Goal: Task Accomplishment & Management: Complete application form

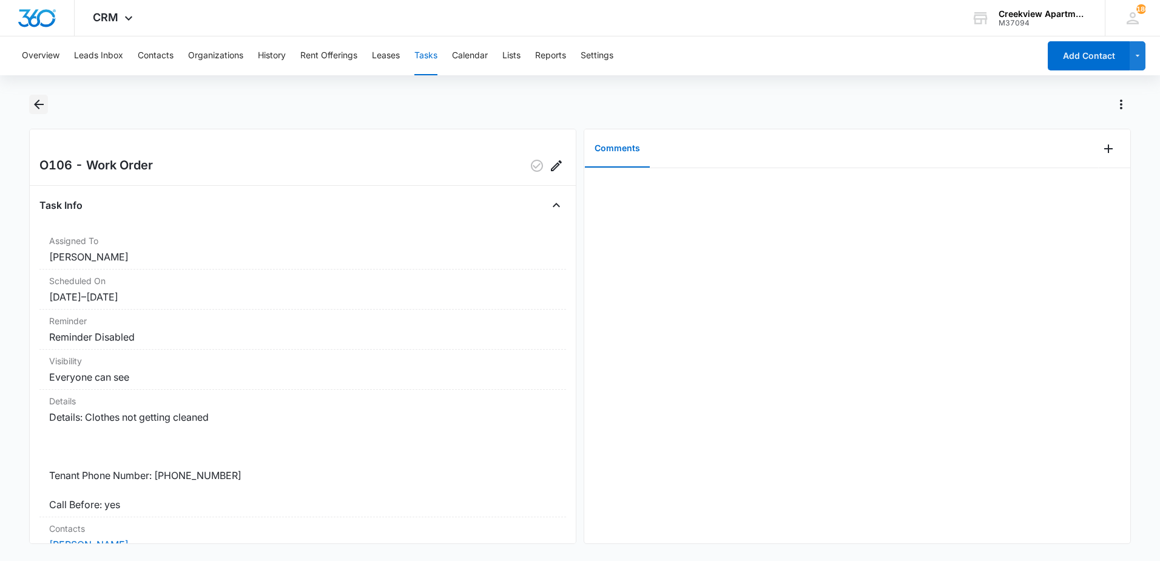
click at [37, 105] on icon "Back" at bounding box center [39, 105] width 10 height 10
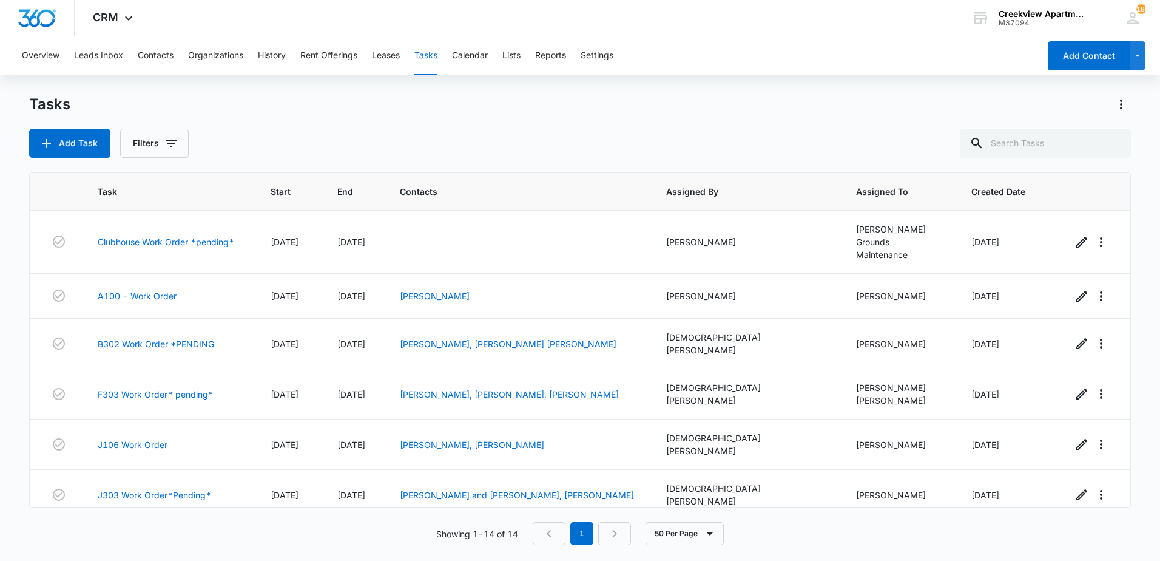
scroll to position [343, 0]
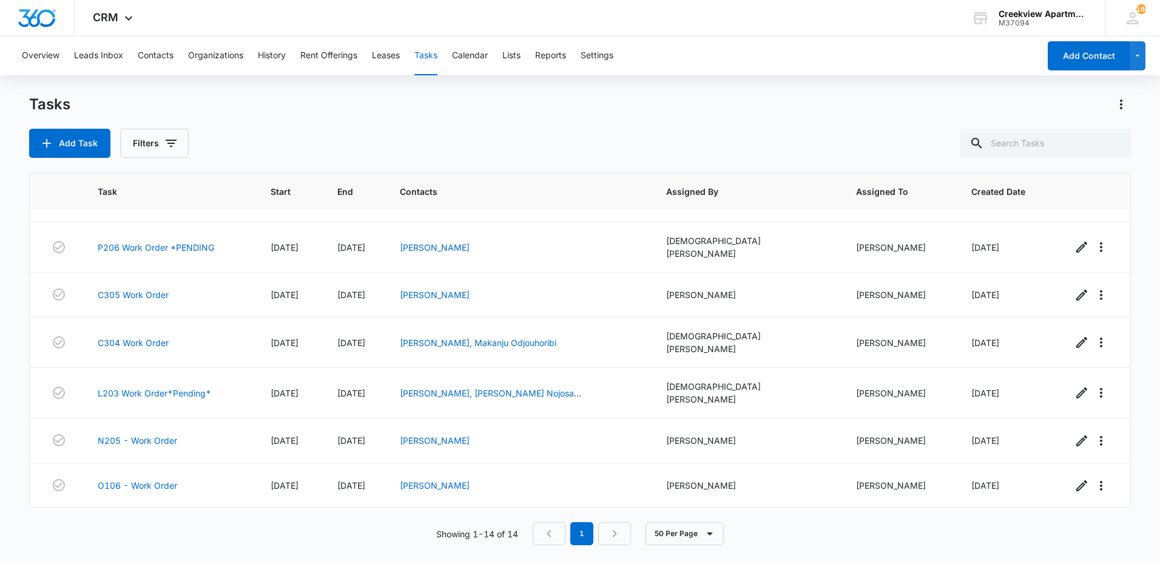
click at [131, 524] on link "j305 - Work Order" at bounding box center [135, 530] width 75 height 13
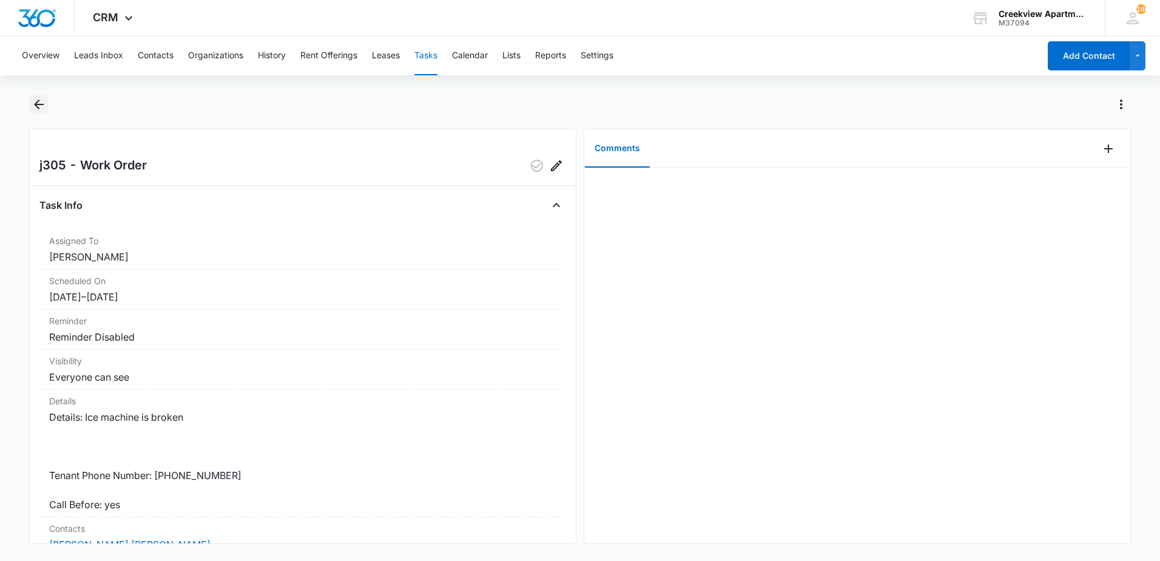
click at [38, 103] on icon "Back" at bounding box center [39, 104] width 15 height 15
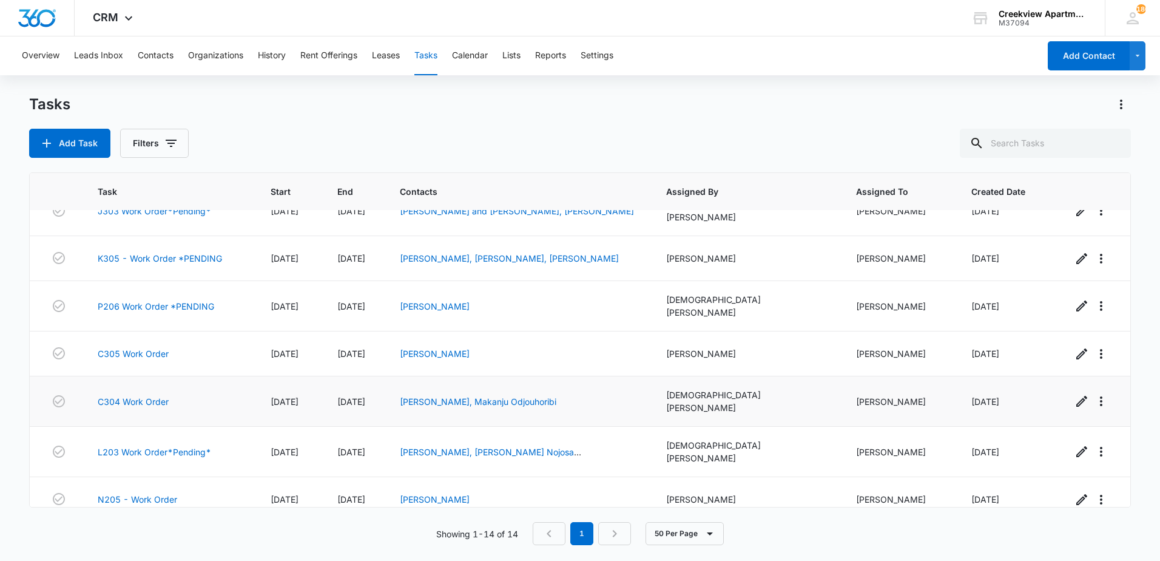
scroll to position [282, 0]
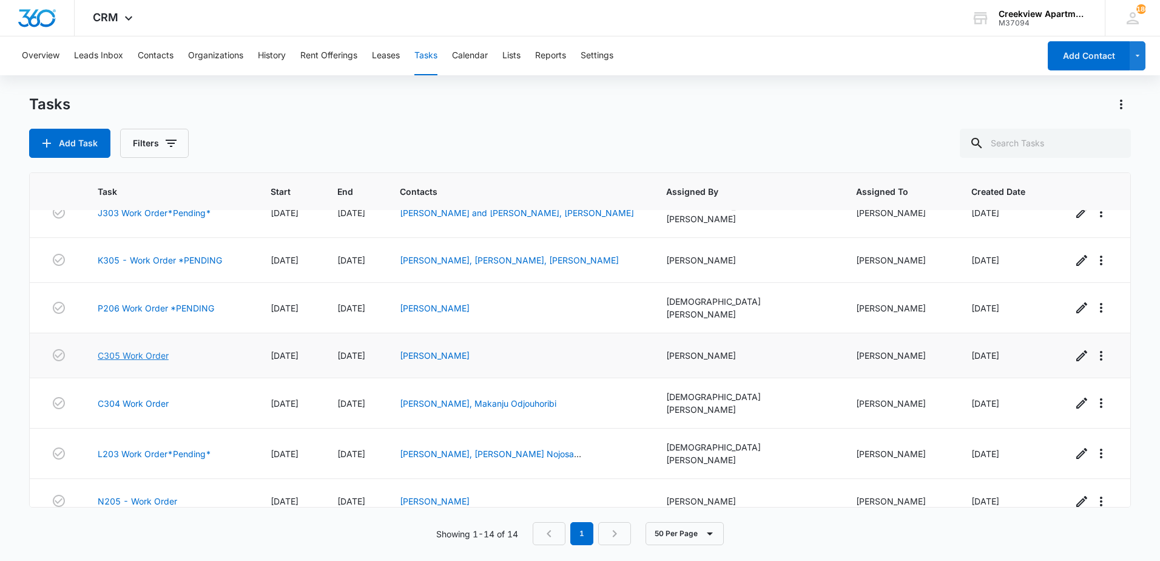
drag, startPoint x: 152, startPoint y: 325, endPoint x: 154, endPoint y: 317, distance: 8.6
click at [152, 349] on link "C305 Work Order" at bounding box center [133, 355] width 71 height 13
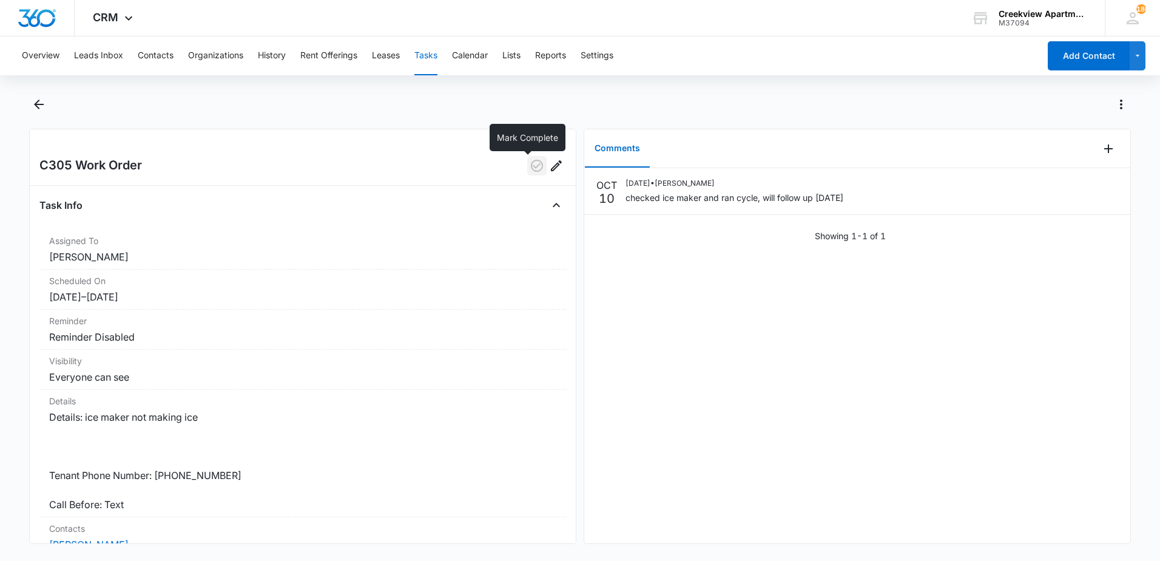
click at [530, 168] on icon "button" at bounding box center [537, 165] width 15 height 15
click at [39, 106] on icon "Back" at bounding box center [39, 104] width 15 height 15
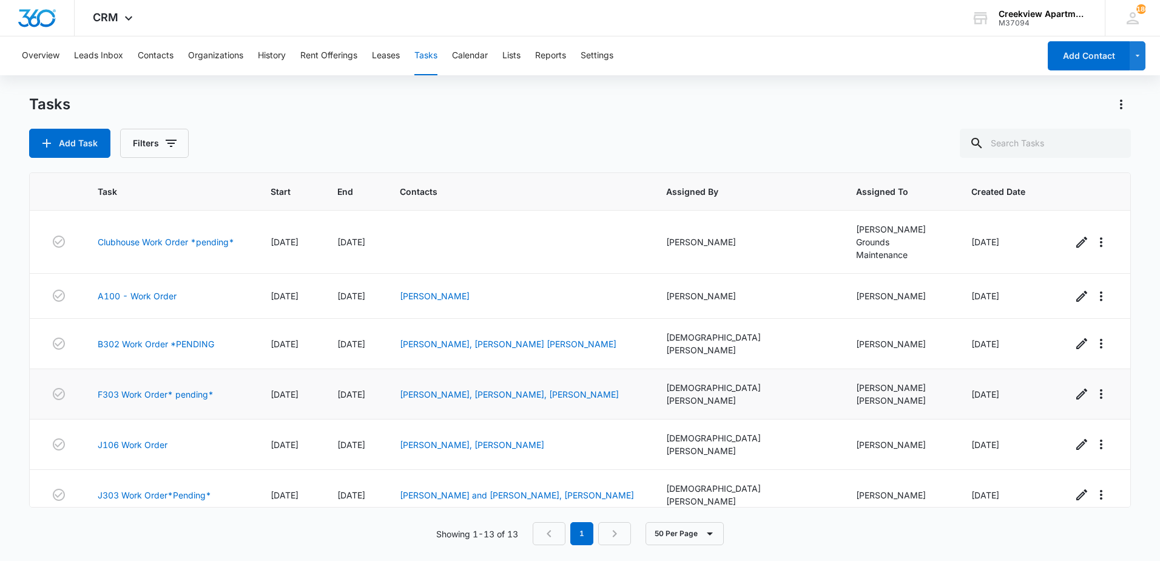
scroll to position [298, 0]
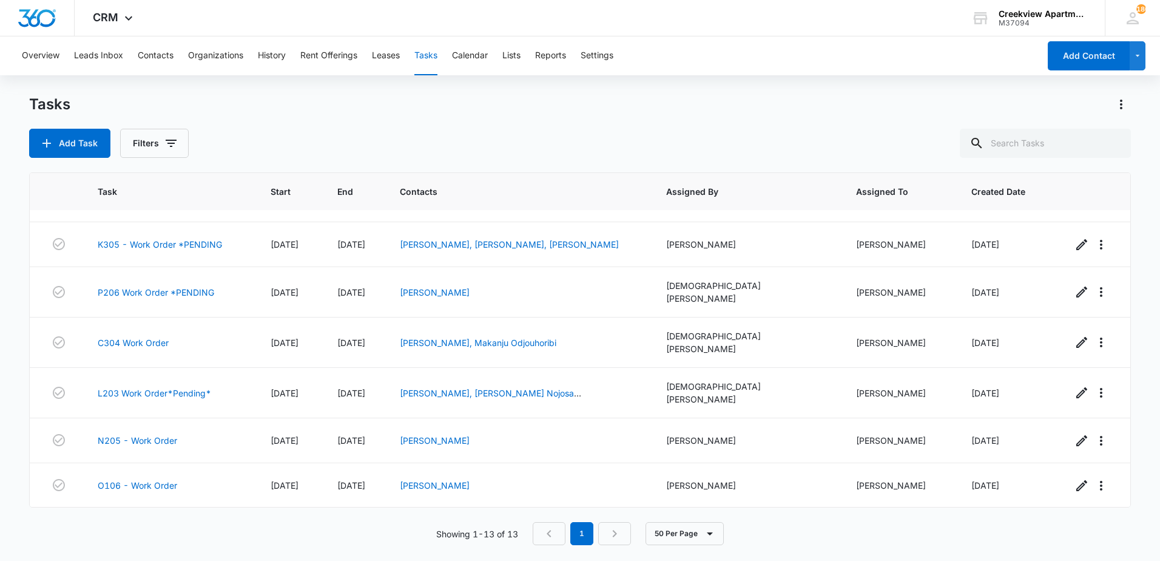
click at [144, 524] on link "j305 - Work Order" at bounding box center [135, 530] width 75 height 13
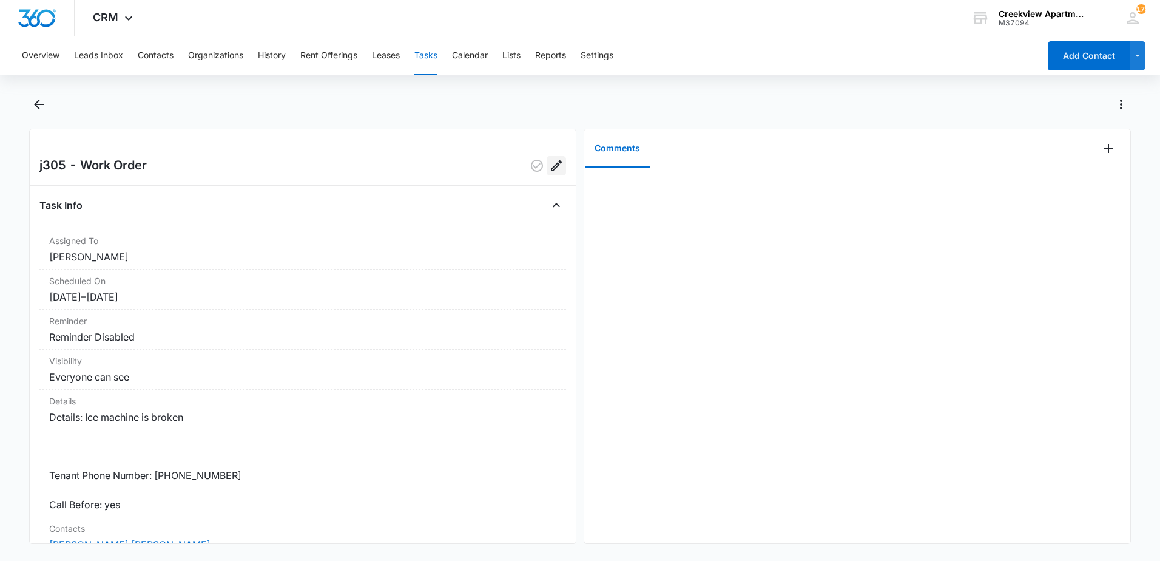
click at [549, 169] on icon "Edit" at bounding box center [556, 165] width 15 height 15
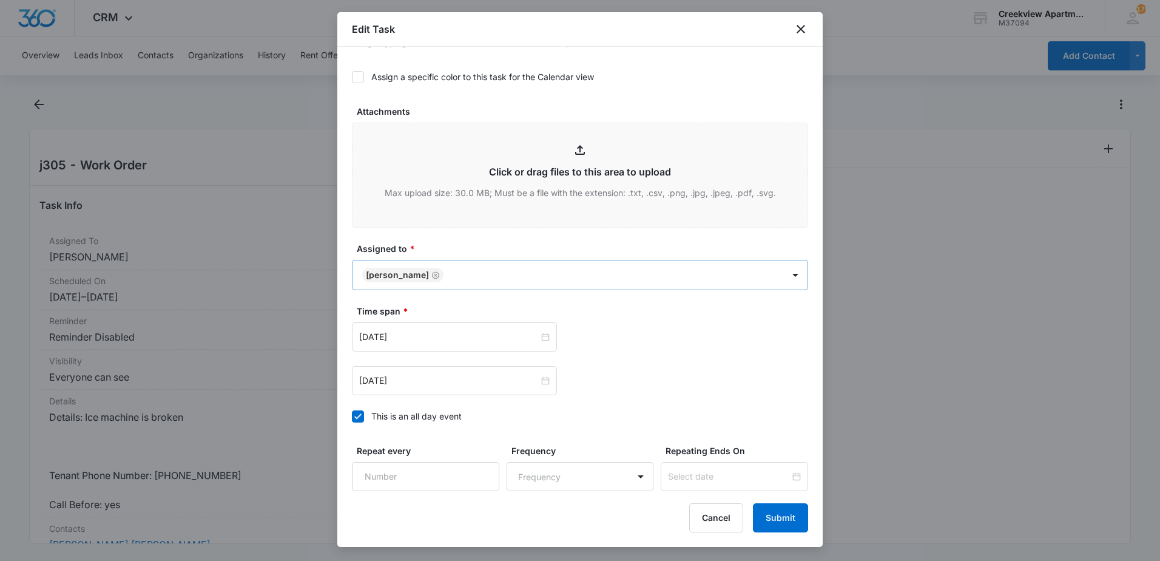
scroll to position [486, 0]
click at [496, 276] on body "CRM Apps Reputation Websites Forms CRM Email Content Intelligence Files Brand S…" at bounding box center [580, 280] width 1160 height 561
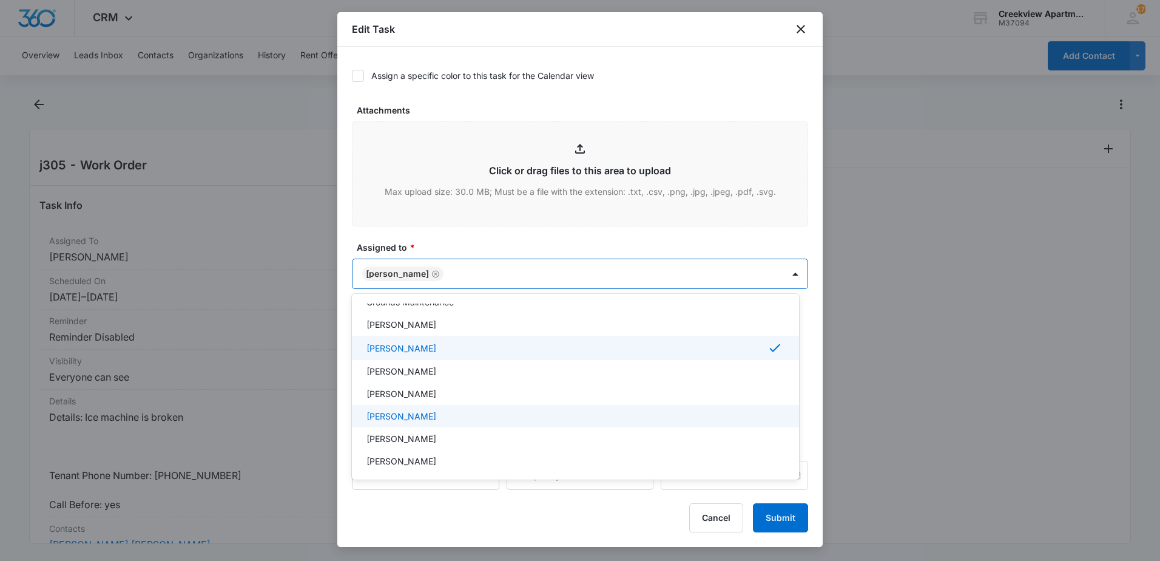
scroll to position [121, 0]
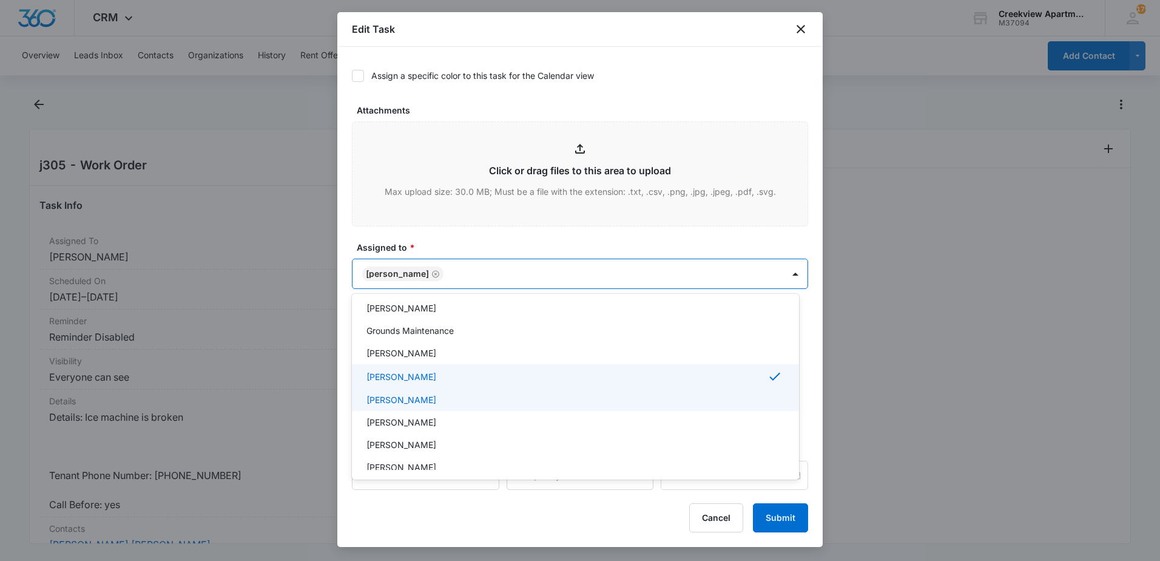
click at [388, 399] on p "[PERSON_NAME]" at bounding box center [402, 399] width 70 height 13
click at [773, 515] on div at bounding box center [580, 280] width 1160 height 561
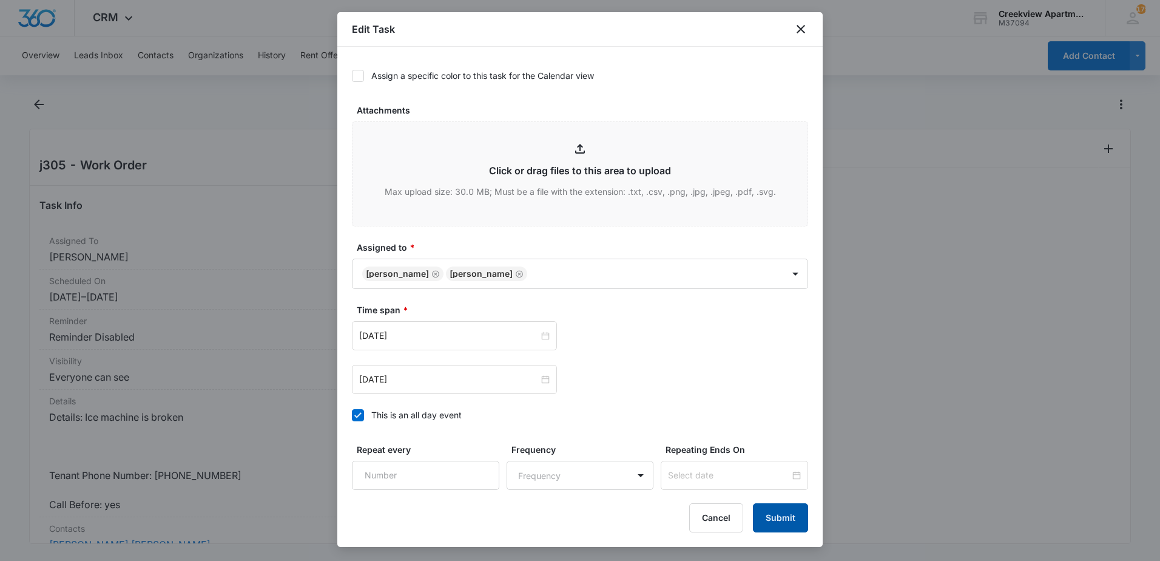
click at [780, 521] on button "Submit" at bounding box center [780, 517] width 55 height 29
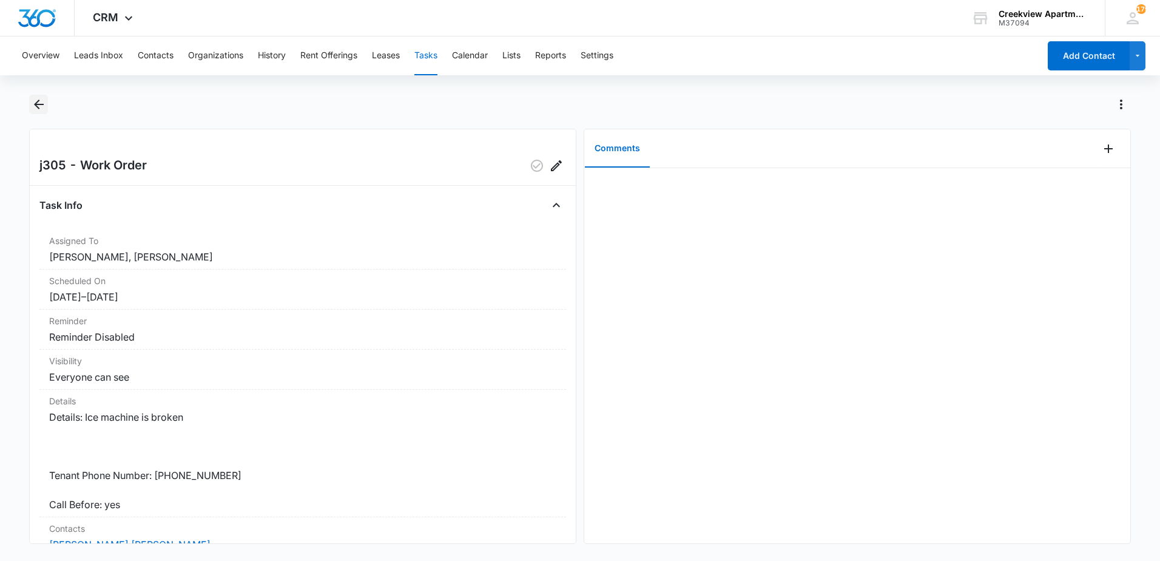
click at [41, 100] on icon "Back" at bounding box center [39, 104] width 15 height 15
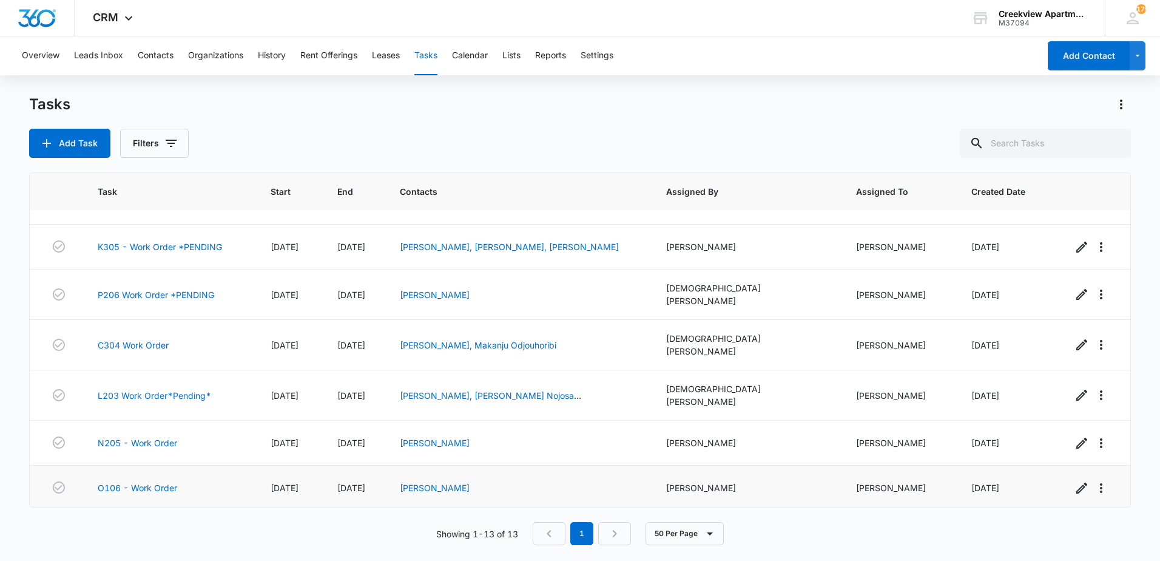
scroll to position [303, 0]
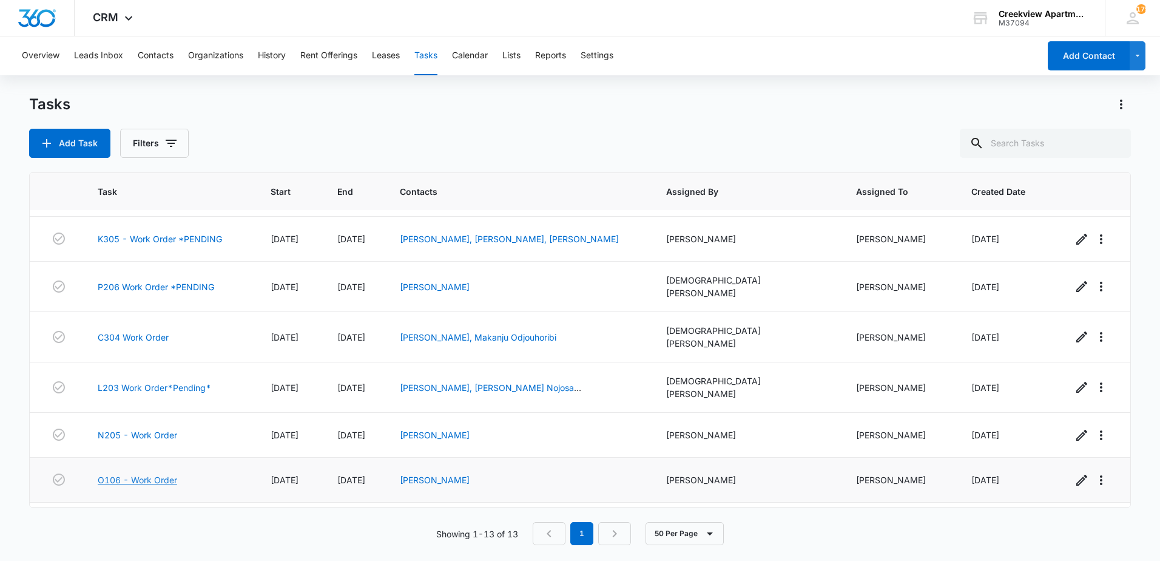
click at [157, 473] on link "O106 - Work Order" at bounding box center [138, 479] width 80 height 13
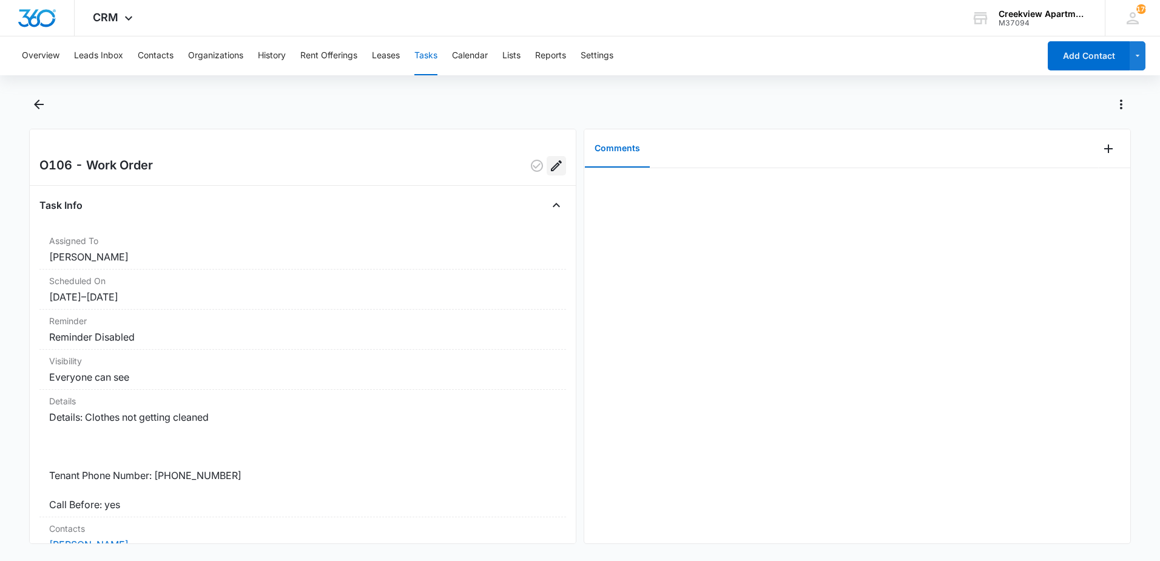
click at [553, 165] on icon "Edit" at bounding box center [556, 165] width 15 height 15
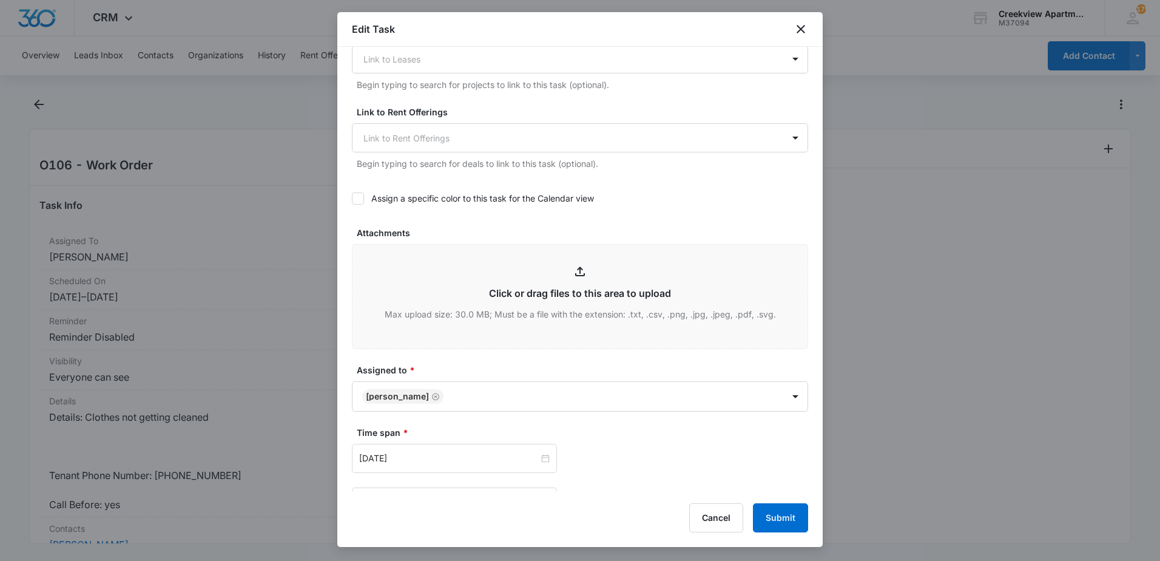
scroll to position [486, 0]
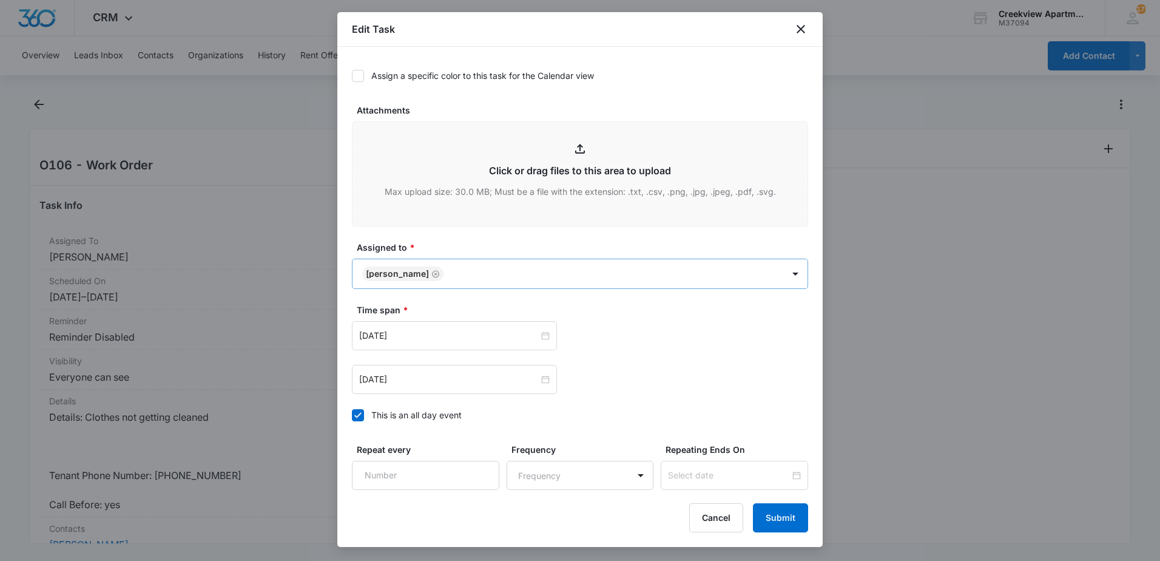
click at [459, 273] on body "CRM Apps Reputation Websites Forms CRM Email Content Intelligence Files Brand S…" at bounding box center [580, 280] width 1160 height 561
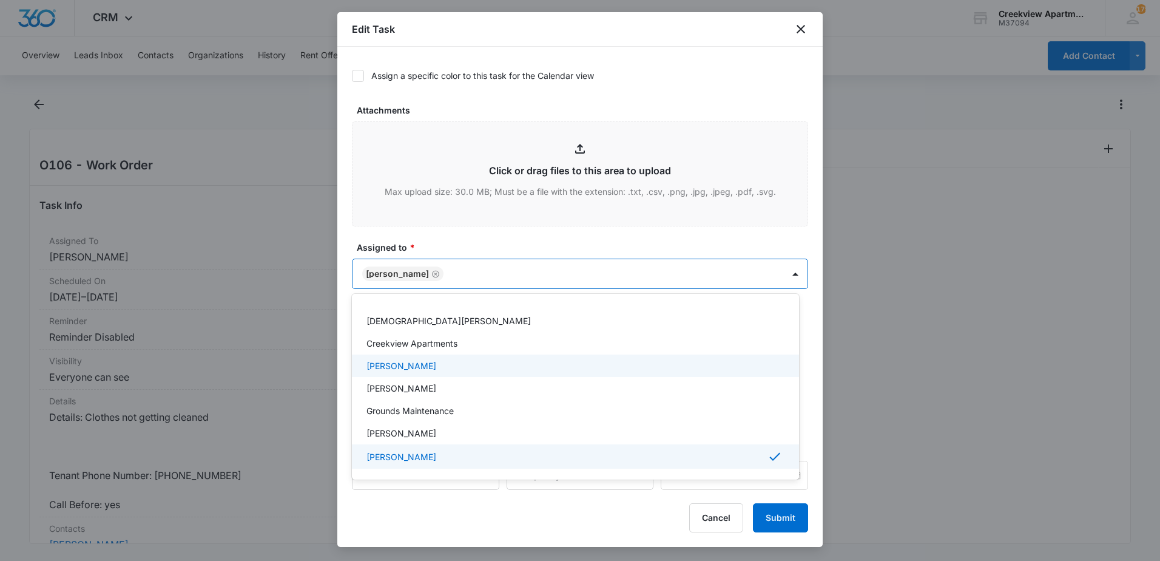
scroll to position [121, 0]
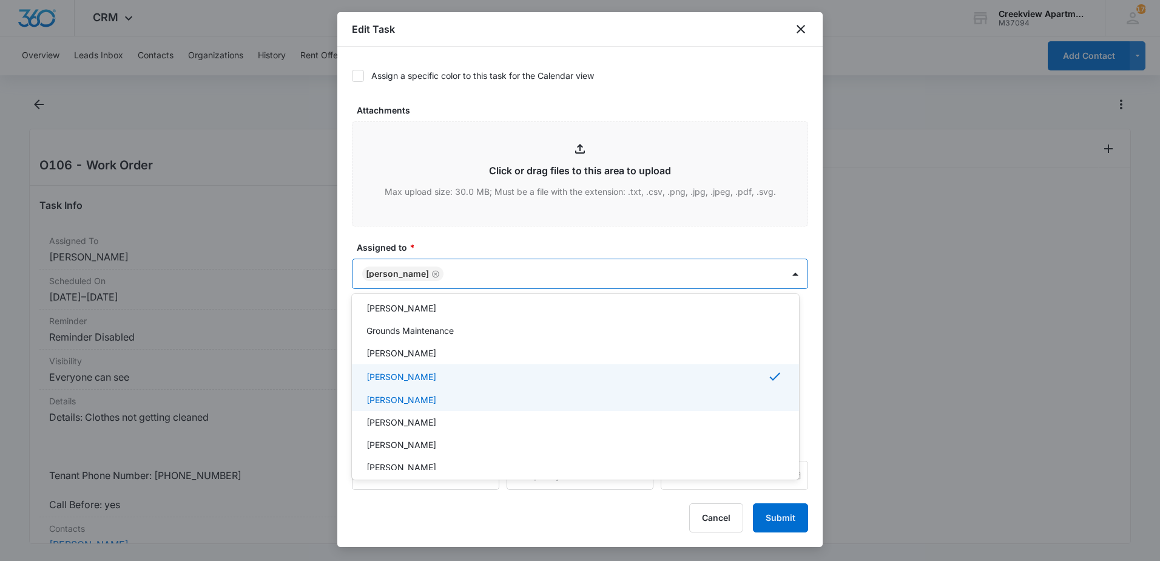
click at [408, 396] on p "[PERSON_NAME]" at bounding box center [402, 399] width 70 height 13
click at [782, 512] on div at bounding box center [580, 280] width 1160 height 561
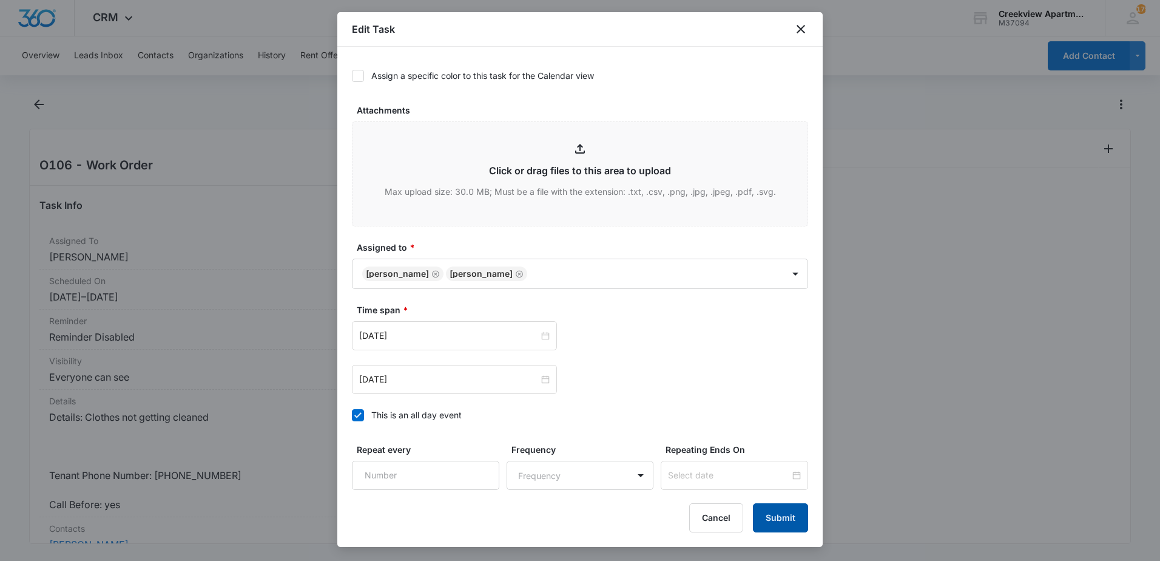
click at [782, 512] on button "Submit" at bounding box center [780, 517] width 55 height 29
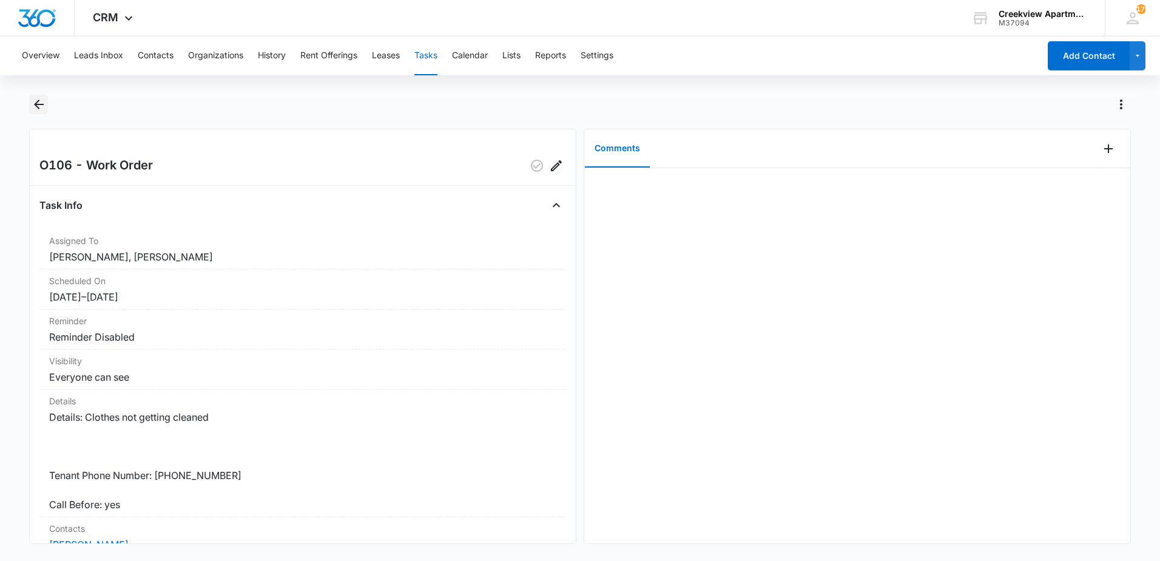
click at [46, 106] on icon "Back" at bounding box center [39, 104] width 15 height 15
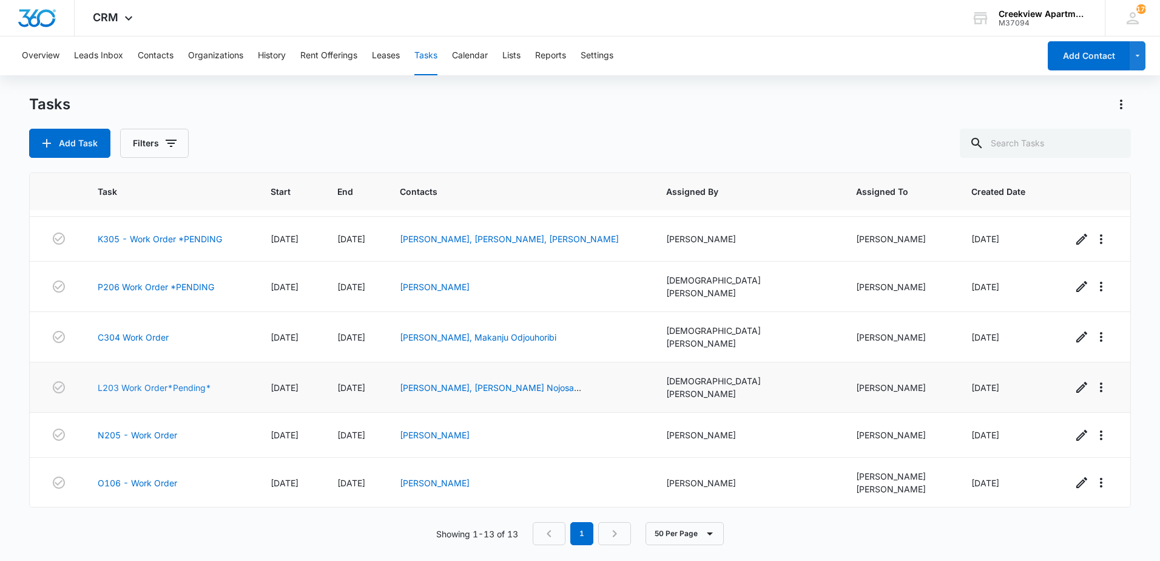
scroll to position [309, 0]
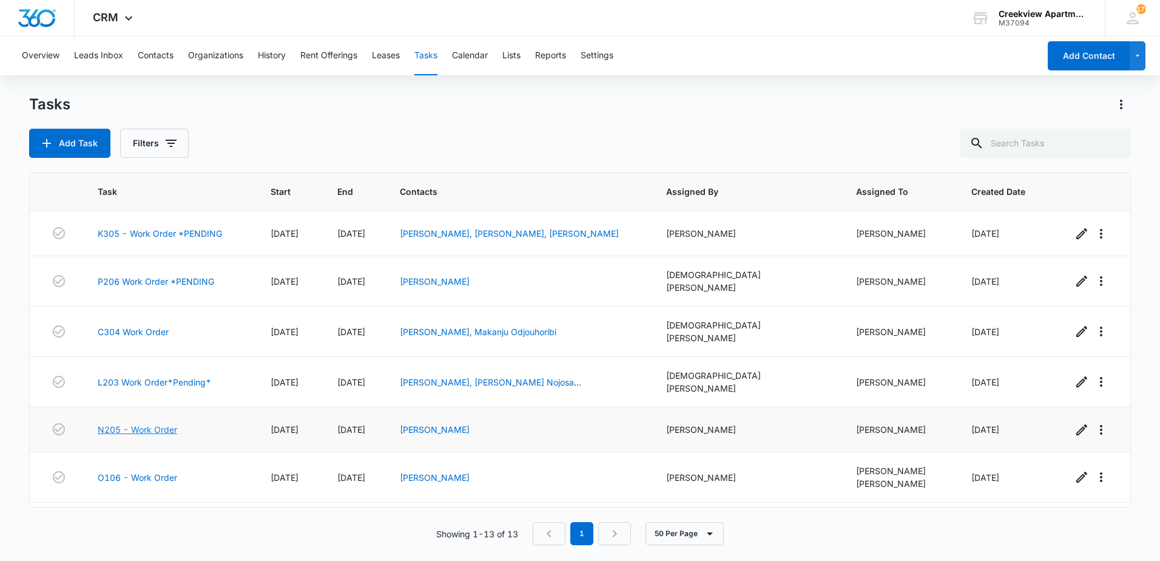
click at [130, 423] on link "N205 - Work Order" at bounding box center [138, 429] width 80 height 13
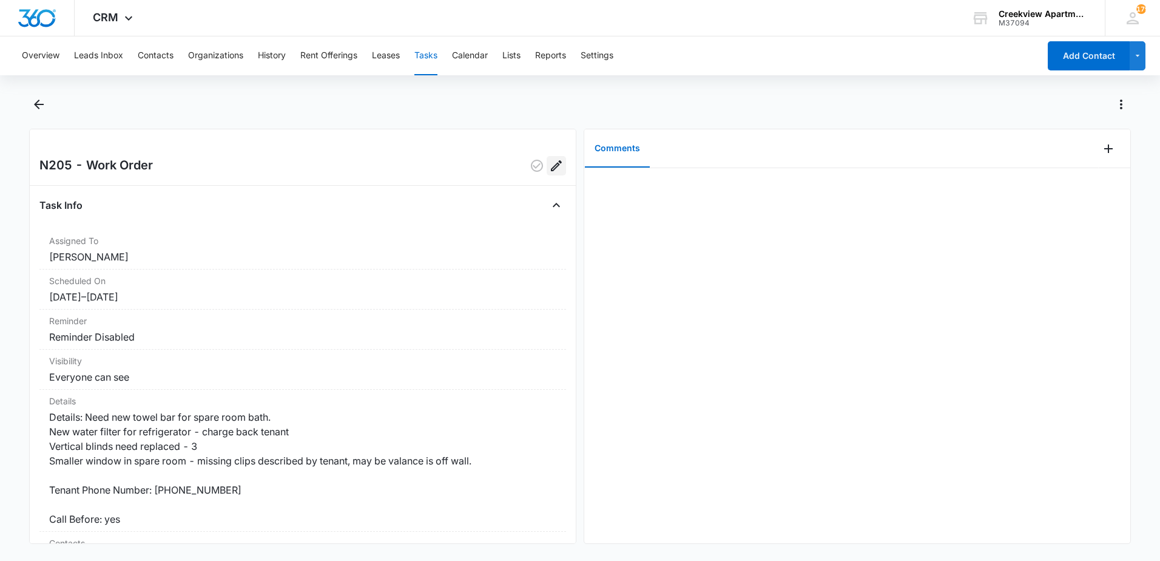
click at [549, 169] on icon "Edit" at bounding box center [556, 165] width 15 height 15
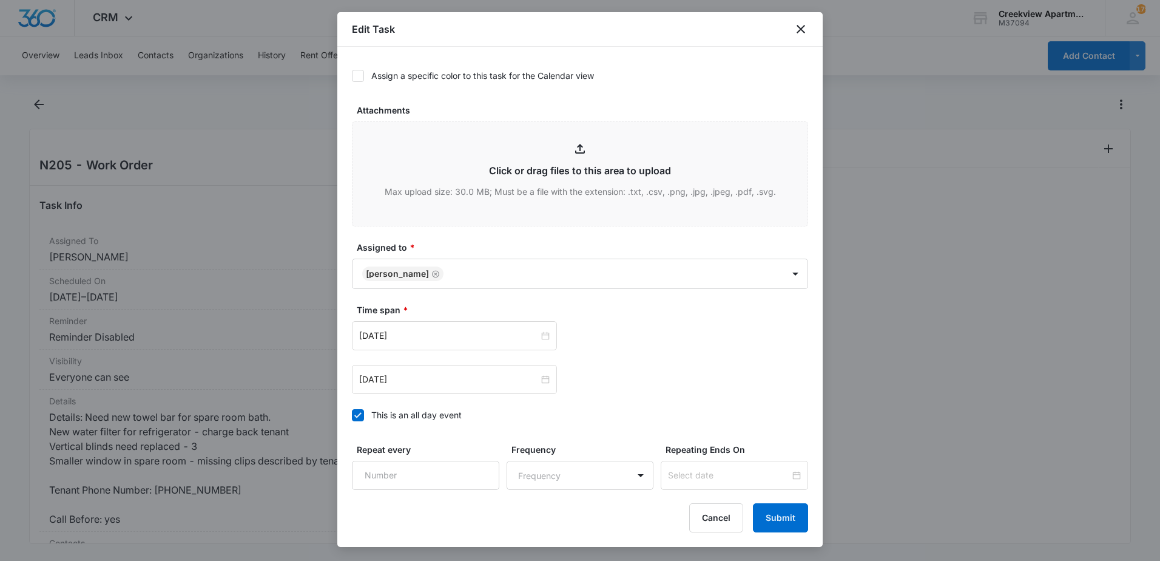
scroll to position [587, 0]
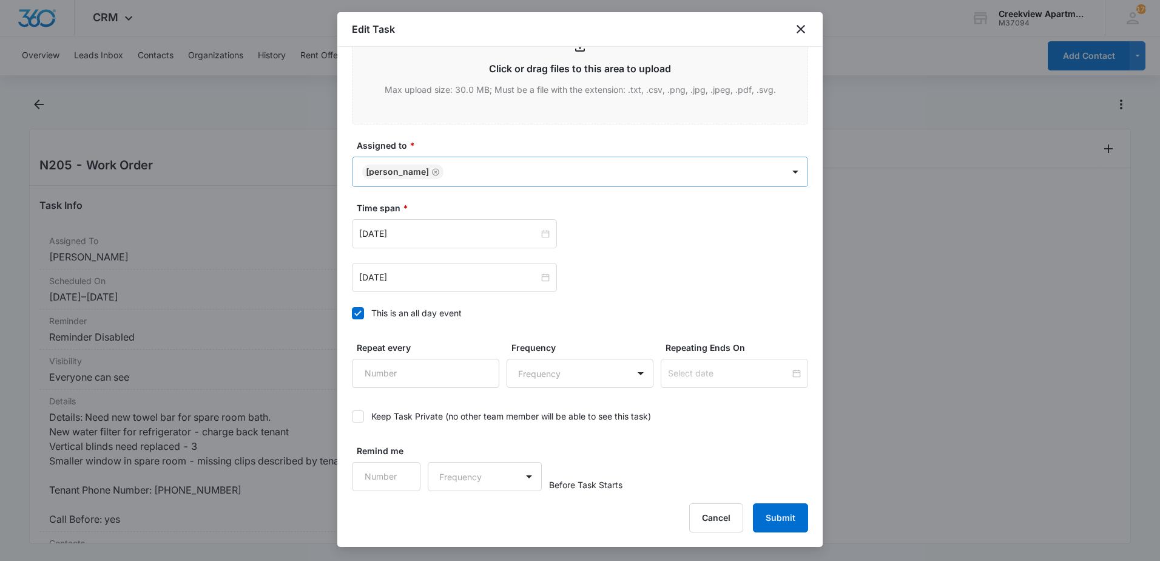
click at [493, 164] on body "CRM Apps Reputation Websites Forms CRM Email Content Intelligence Files Brand S…" at bounding box center [580, 280] width 1160 height 561
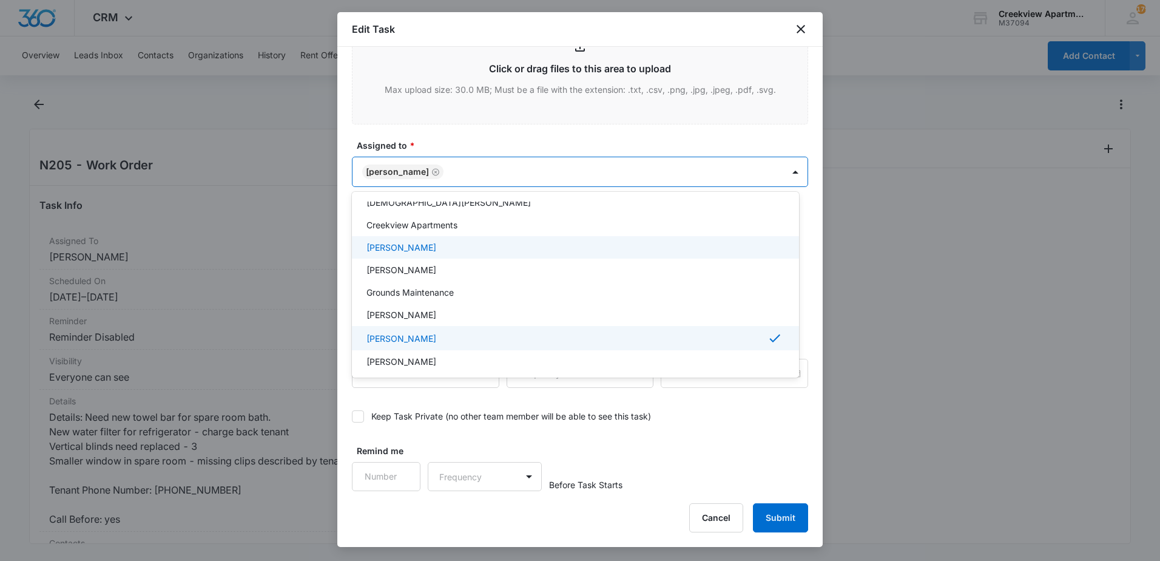
scroll to position [121, 0]
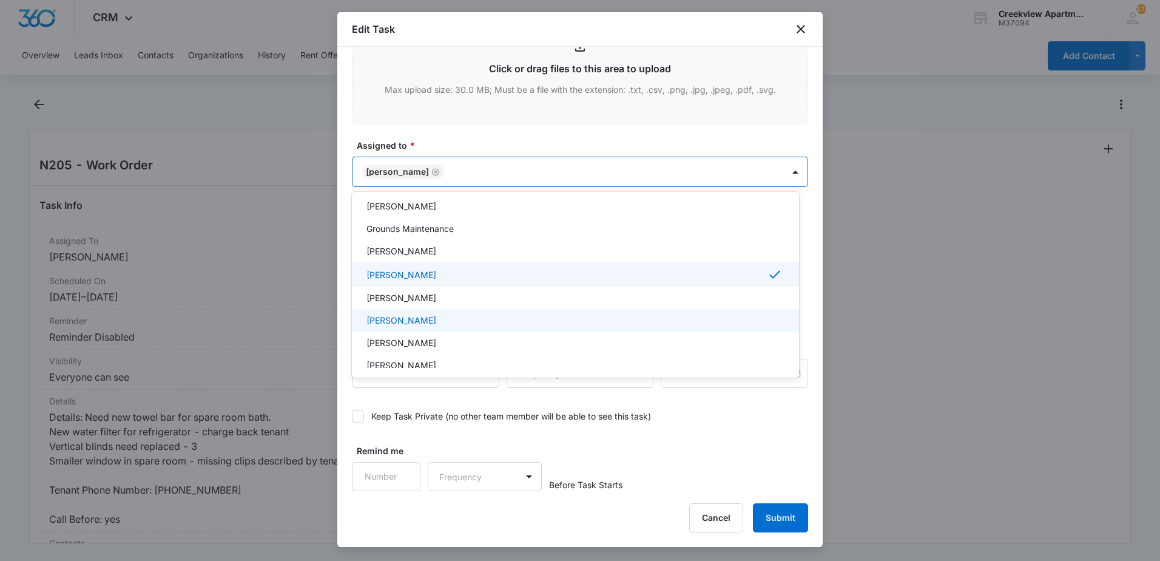
click at [399, 316] on p "[PERSON_NAME]" at bounding box center [402, 320] width 70 height 13
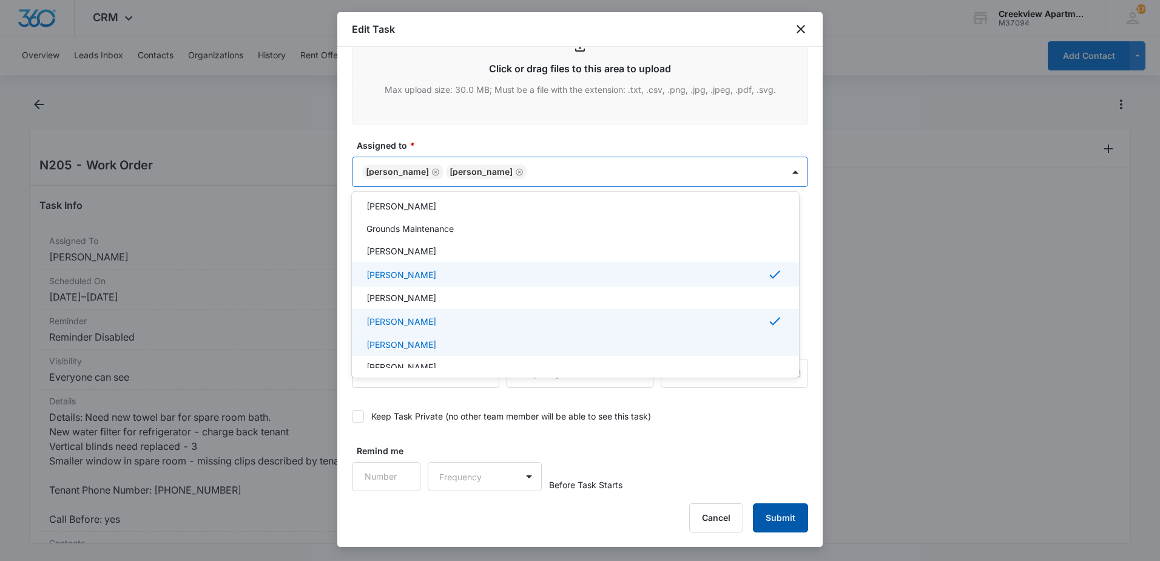
click at [784, 523] on div at bounding box center [580, 280] width 1160 height 561
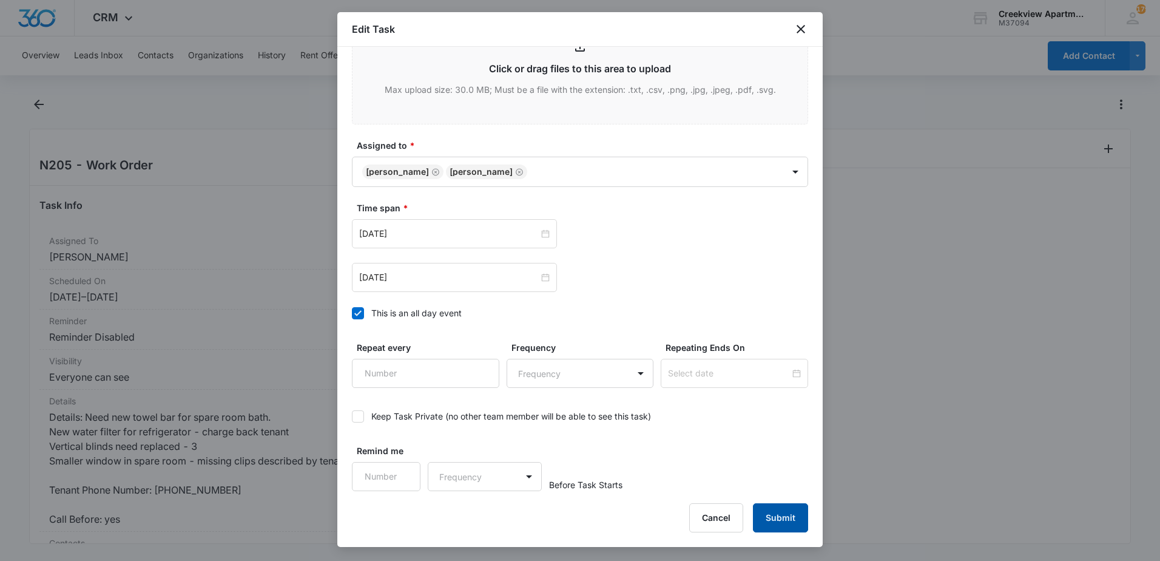
click at [783, 521] on button "Submit" at bounding box center [780, 517] width 55 height 29
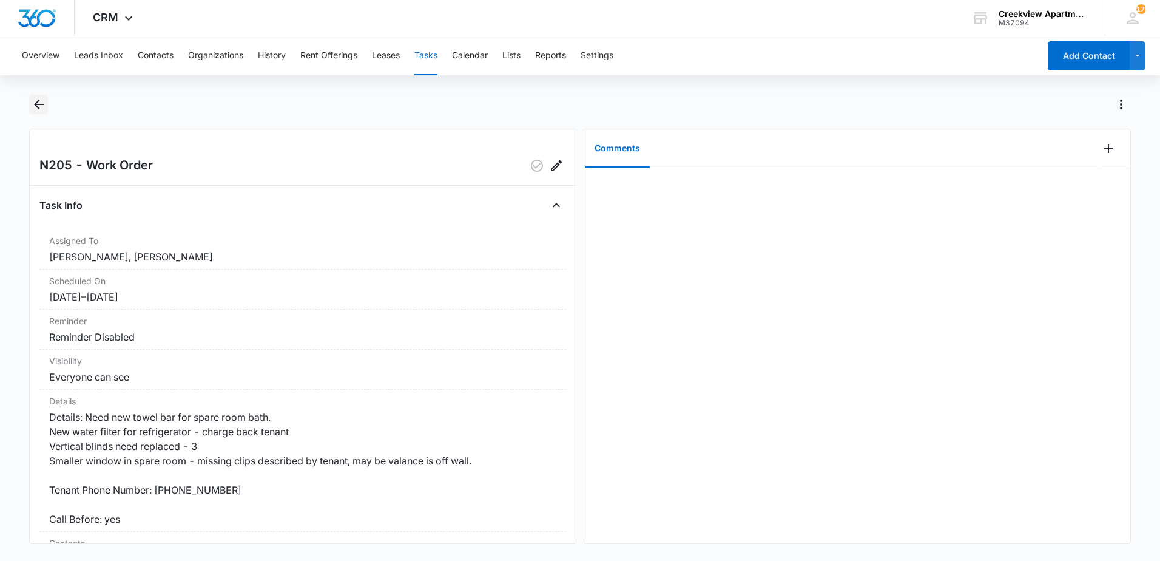
click at [35, 106] on icon "Back" at bounding box center [39, 104] width 15 height 15
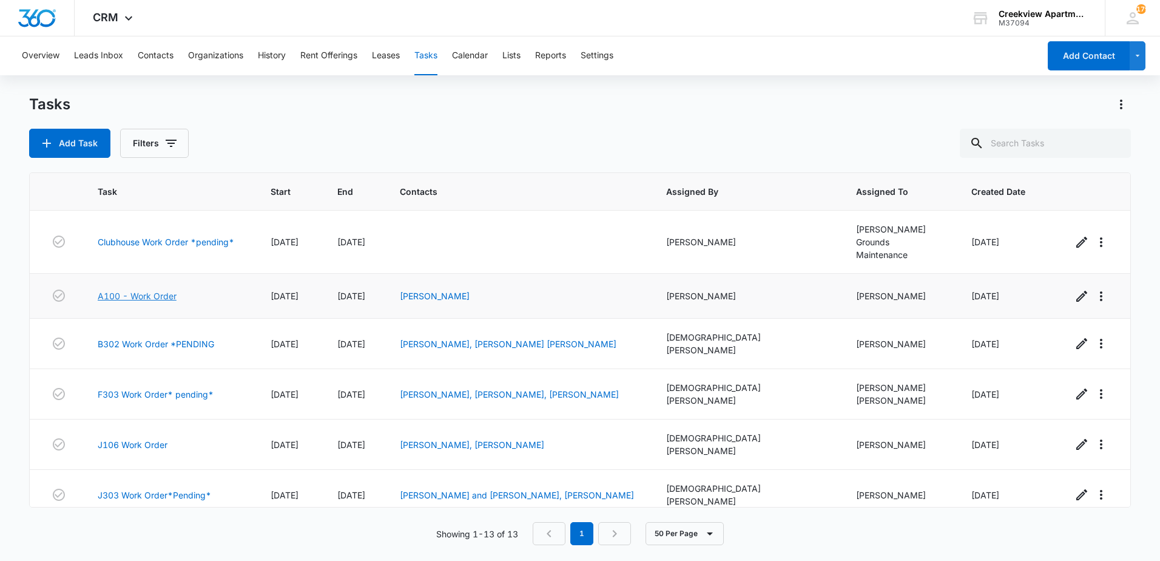
click at [161, 289] on link "A100 - Work Order" at bounding box center [137, 295] width 79 height 13
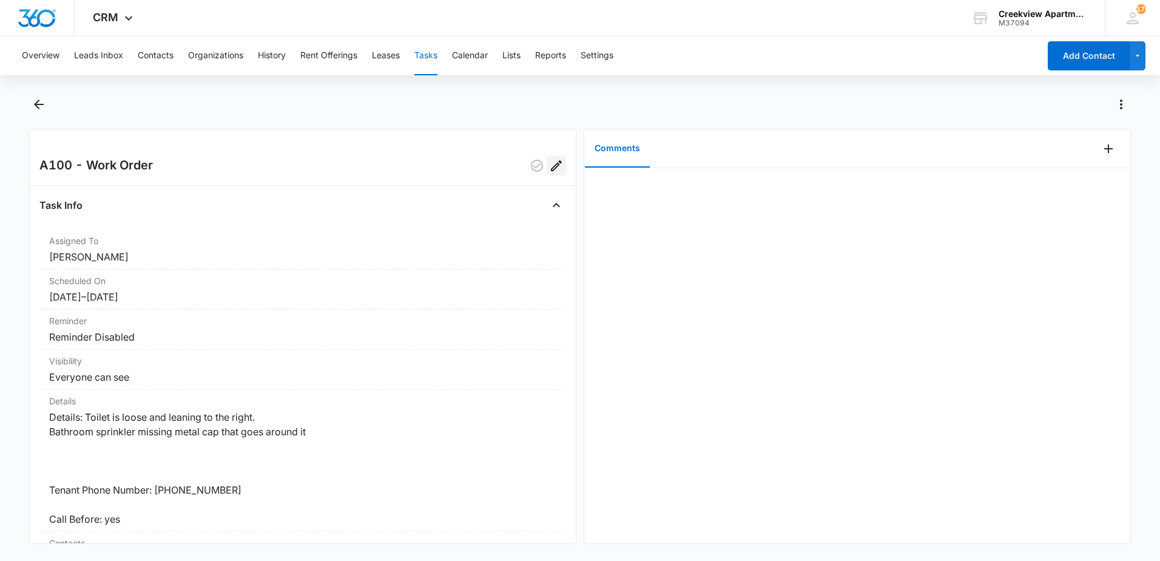
click at [549, 168] on icon "Edit" at bounding box center [556, 165] width 15 height 15
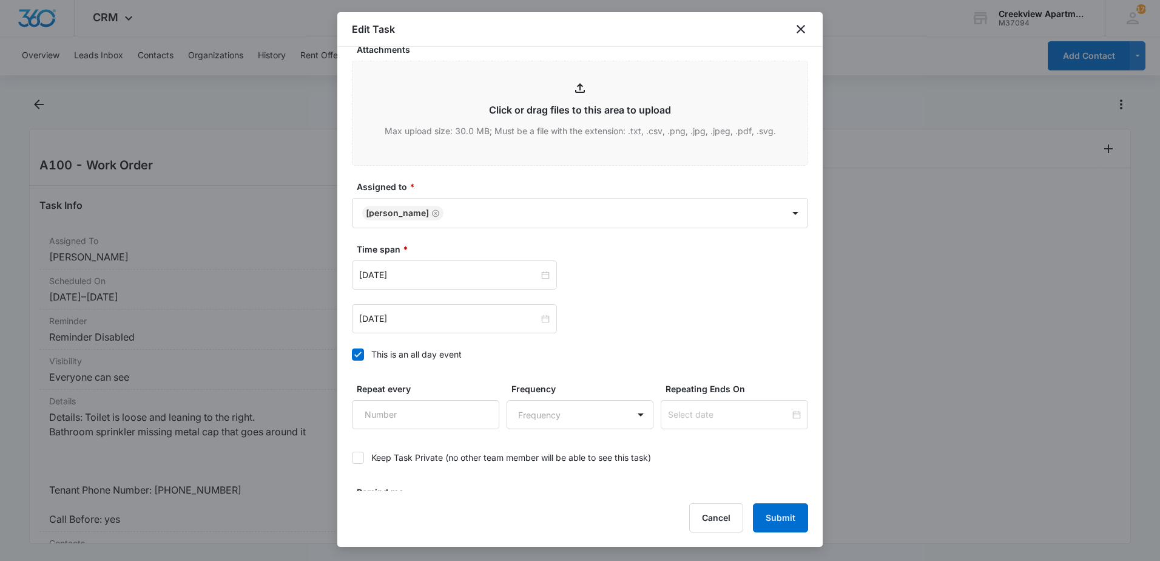
scroll to position [587, 0]
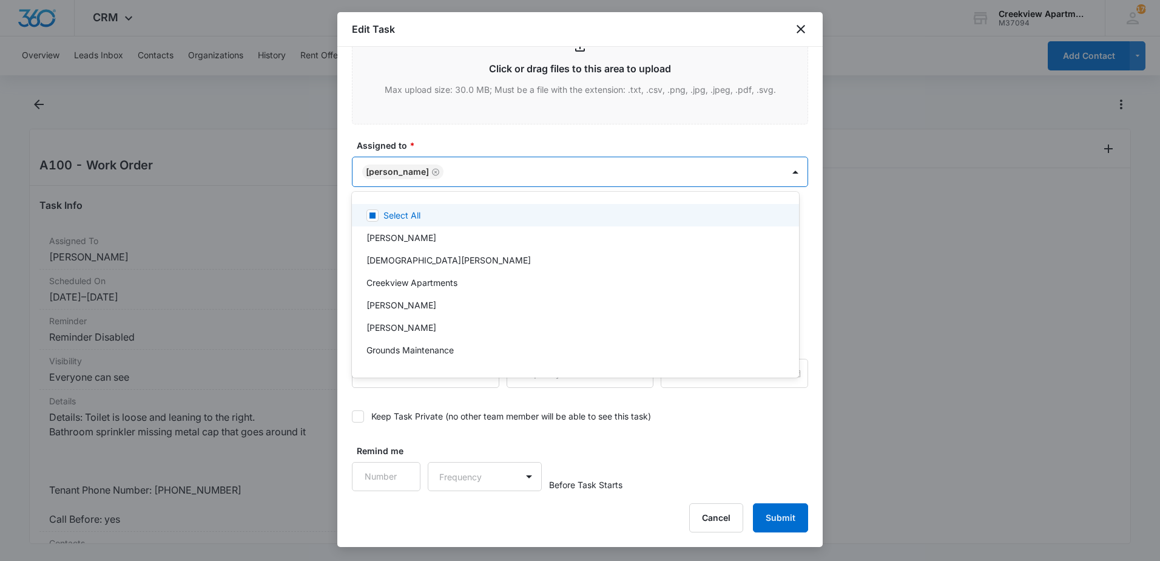
click at [510, 180] on body "CRM Apps Reputation Websites Forms CRM Email Content Intelligence Files Brand S…" at bounding box center [580, 280] width 1160 height 561
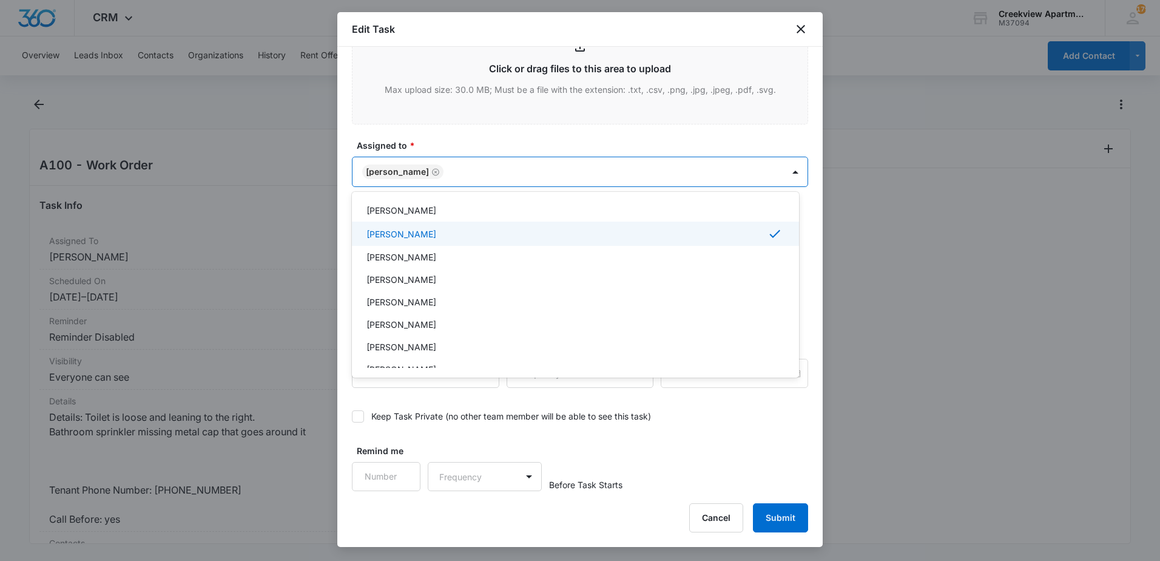
scroll to position [182, 0]
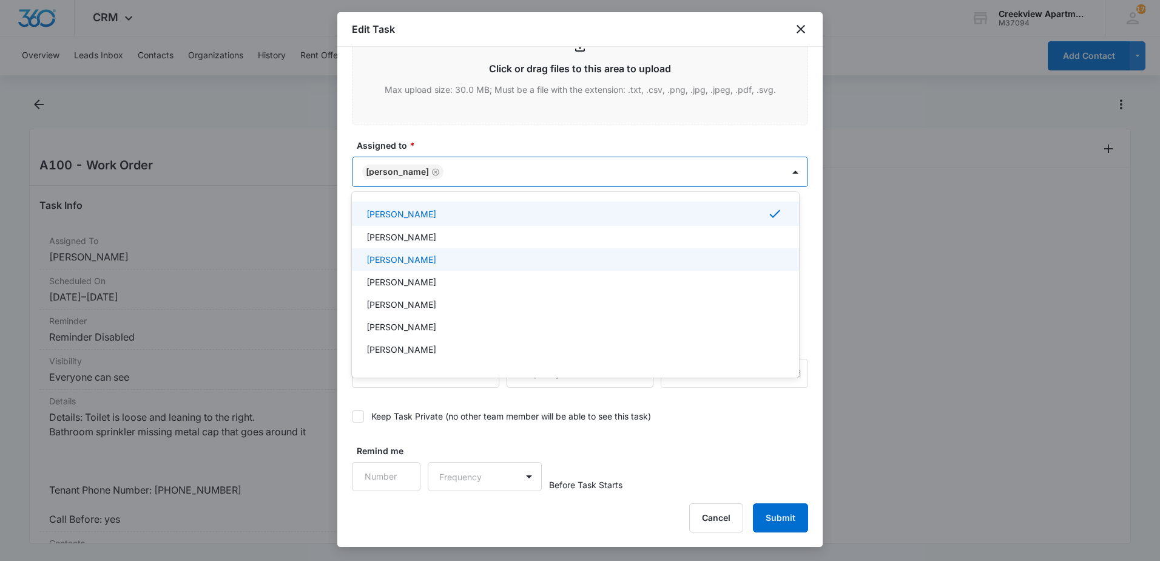
click at [408, 259] on p "[PERSON_NAME]" at bounding box center [402, 259] width 70 height 13
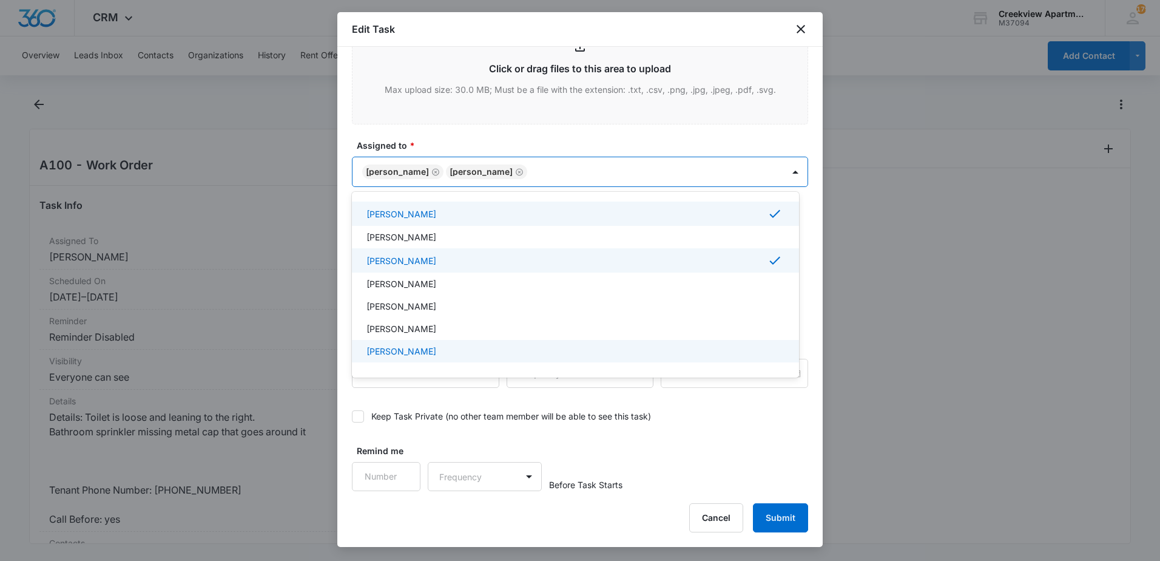
click at [779, 516] on div at bounding box center [580, 280] width 1160 height 561
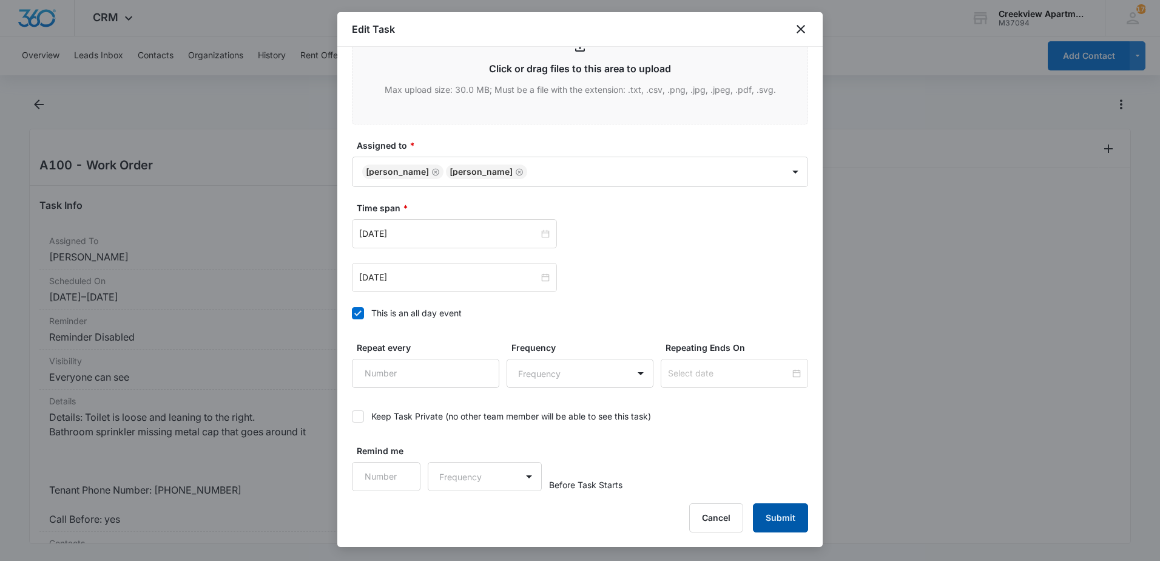
click at [780, 516] on button "Submit" at bounding box center [780, 517] width 55 height 29
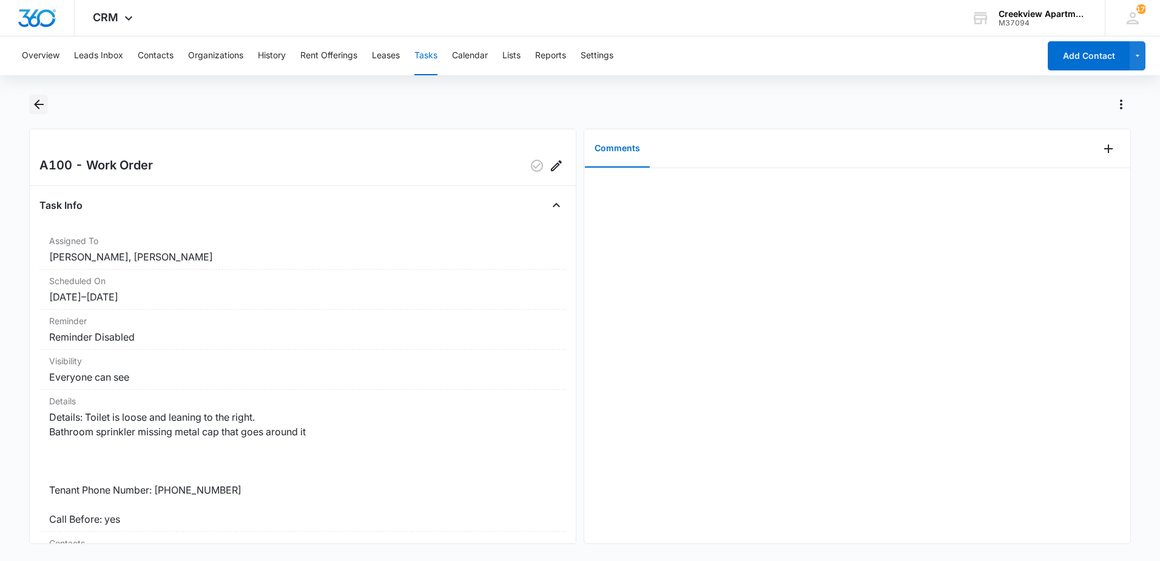
click at [47, 102] on button "Back" at bounding box center [38, 104] width 19 height 19
